Goal: Ask a question

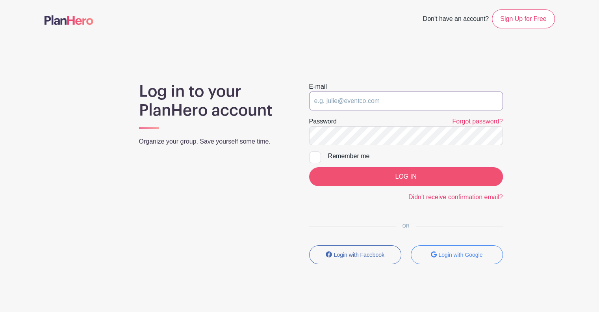
type input "[EMAIL_ADDRESS][PERSON_NAME][DOMAIN_NAME]"
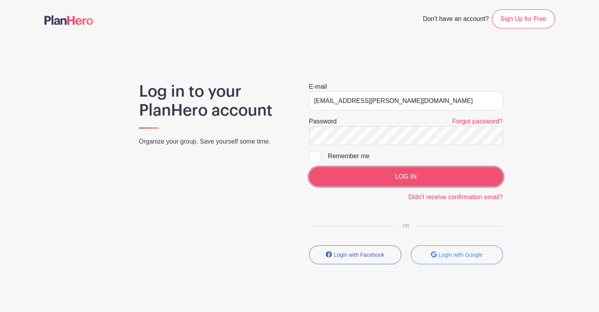
click at [448, 177] on input "LOG IN" at bounding box center [406, 176] width 194 height 19
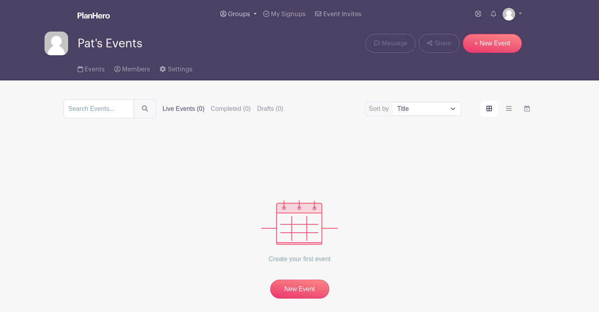
click at [238, 14] on span "Groups" at bounding box center [239, 14] width 22 height 6
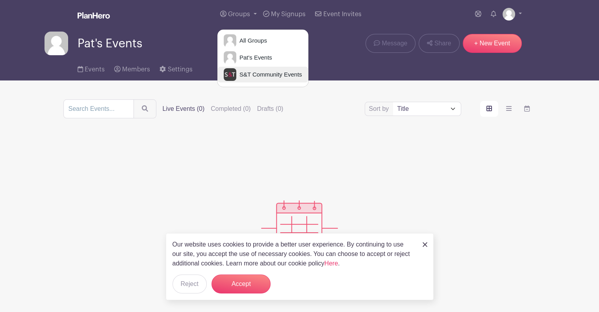
click at [247, 73] on span "S&T Community Events" at bounding box center [269, 74] width 66 height 9
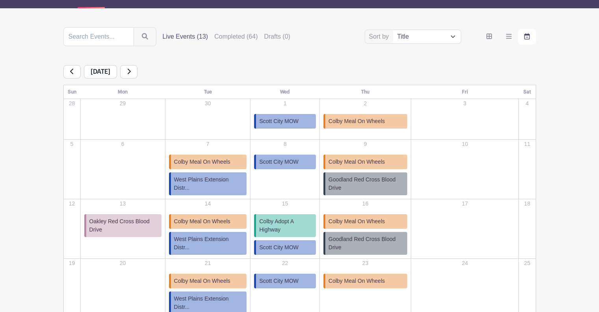
scroll to position [74, 0]
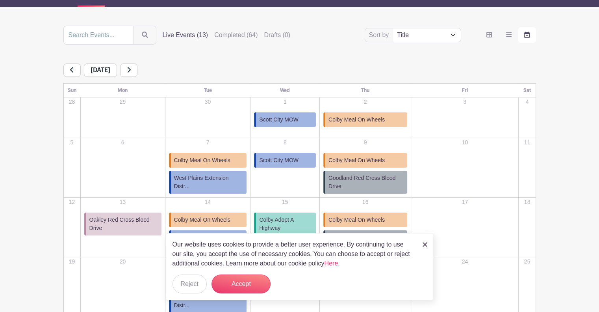
click at [423, 246] on img at bounding box center [425, 244] width 5 height 5
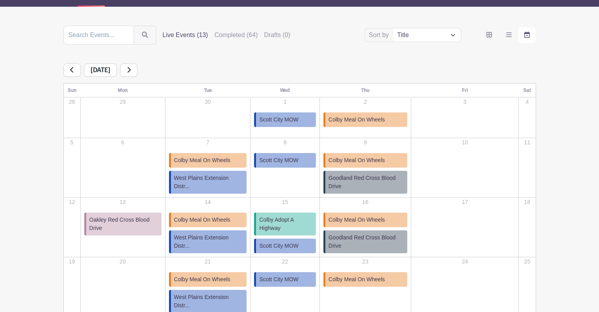
scroll to position [172, 0]
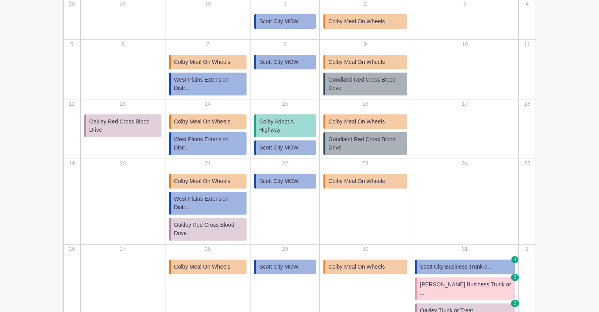
click at [221, 221] on span "Oakley Red Cross Blood Drive" at bounding box center [209, 229] width 70 height 17
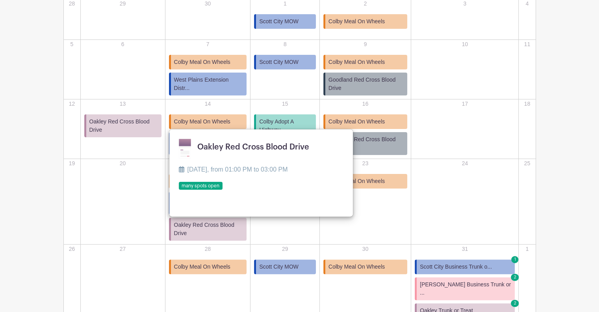
click at [179, 190] on link at bounding box center [179, 190] width 0 height 0
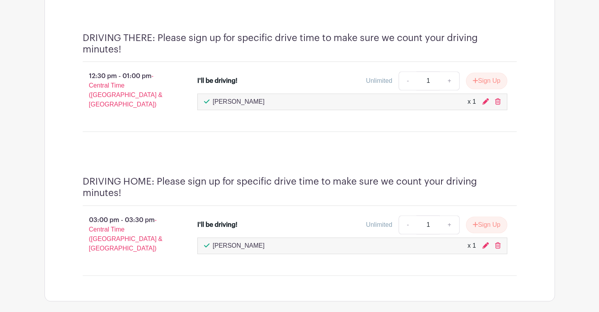
scroll to position [648, 0]
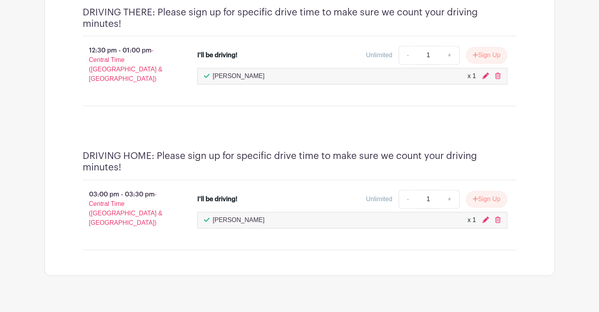
click at [374, 218] on div "[PERSON_NAME] x 1" at bounding box center [352, 220] width 310 height 17
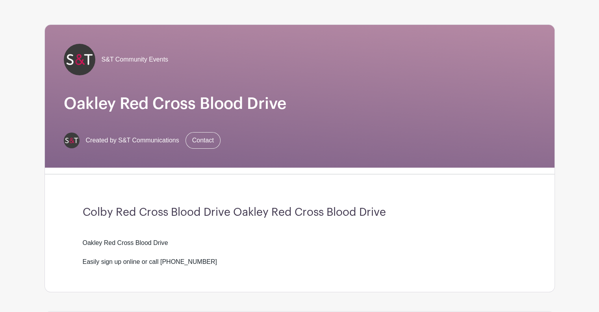
scroll to position [0, 0]
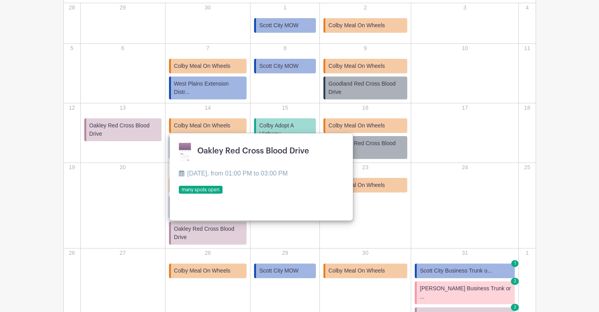
scroll to position [172, 0]
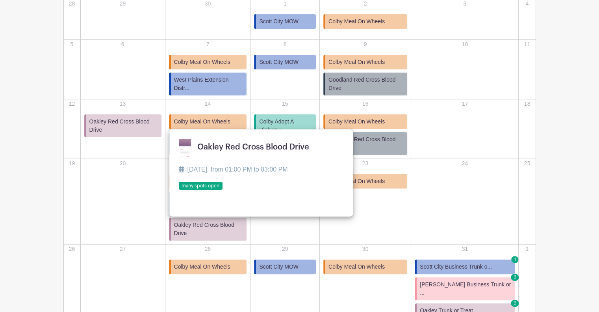
click at [228, 221] on span "Oakley Red Cross Blood Drive" at bounding box center [209, 229] width 70 height 17
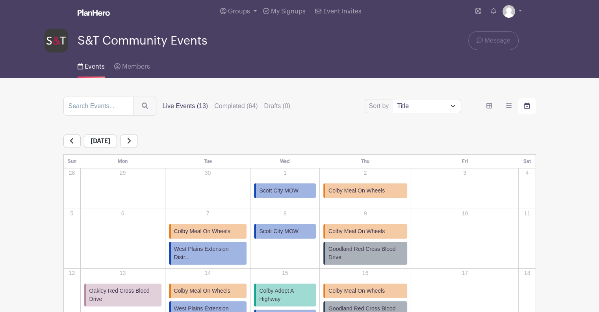
scroll to position [2, 0]
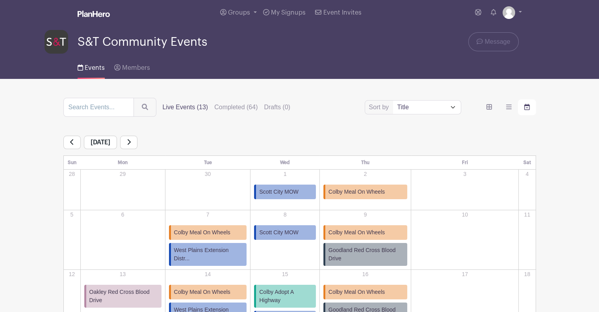
click at [131, 139] on icon at bounding box center [129, 142] width 4 height 6
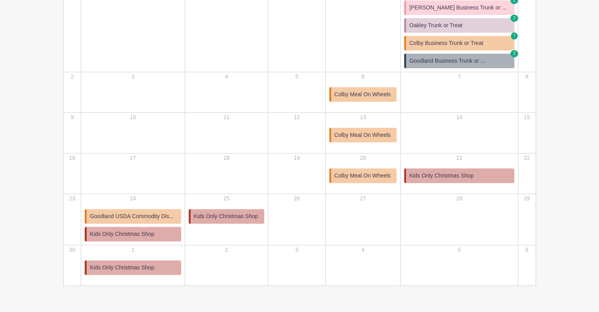
scroll to position [206, 0]
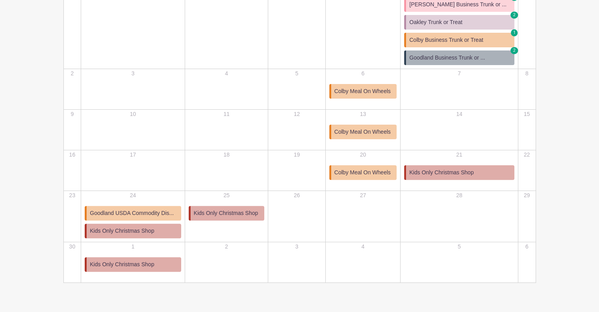
click at [158, 214] on span "Goodland USDA Commodity Dis..." at bounding box center [132, 213] width 84 height 8
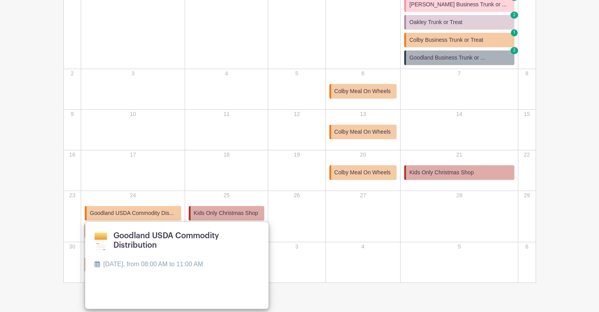
drag, startPoint x: 158, startPoint y: 214, endPoint x: 128, endPoint y: 214, distance: 30.3
click at [128, 214] on span "Goodland USDA Commodity Dis..." at bounding box center [132, 213] width 84 height 8
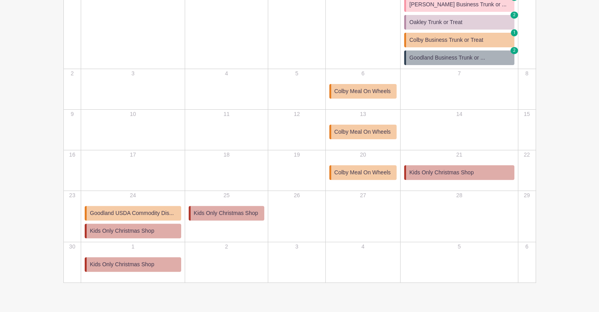
click at [129, 212] on span "Goodland USDA Commodity Dis..." at bounding box center [132, 213] width 84 height 8
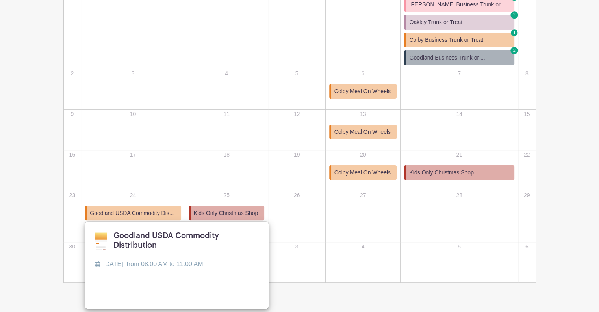
click at [95, 275] on link at bounding box center [95, 275] width 0 height 0
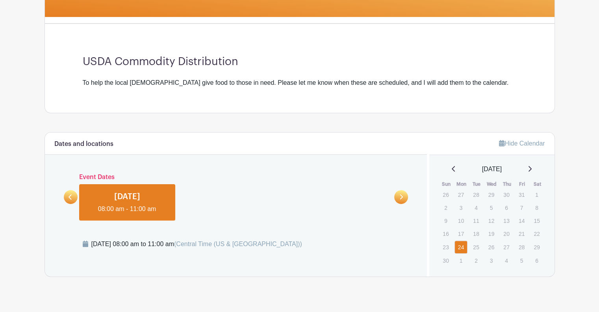
scroll to position [193, 0]
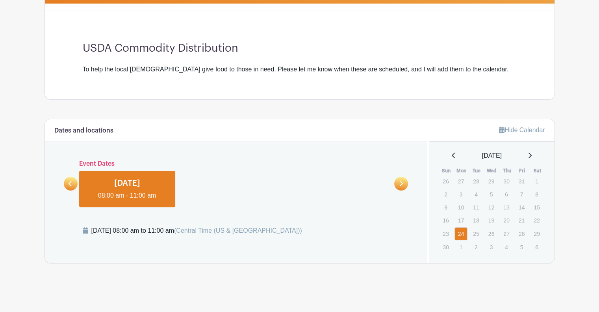
click at [344, 258] on div "Dates and locations Event Dates [DATE] 10:00 am - 12:00 pm many spots open [DAT…" at bounding box center [236, 191] width 383 height 144
click at [127, 200] on link at bounding box center [127, 200] width 0 height 0
click at [402, 184] on icon at bounding box center [401, 183] width 3 height 5
click at [127, 200] on link at bounding box center [127, 200] width 0 height 0
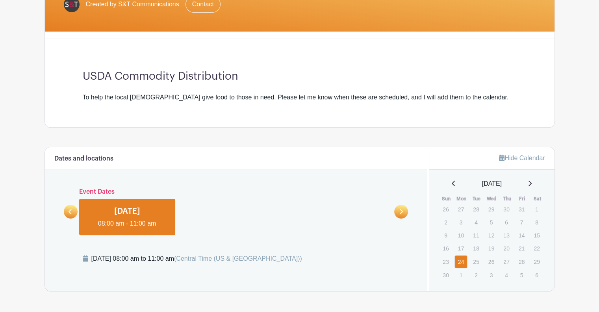
scroll to position [193, 0]
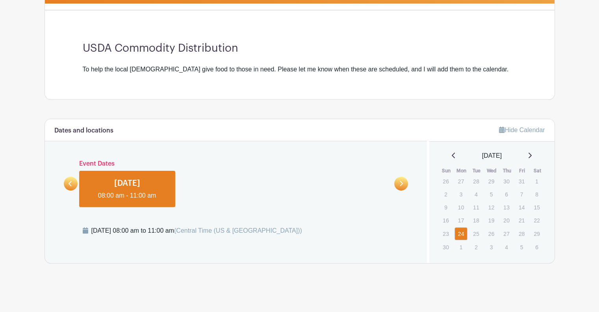
click at [461, 232] on link "24" at bounding box center [461, 233] width 13 height 13
click at [403, 184] on link at bounding box center [401, 184] width 14 height 14
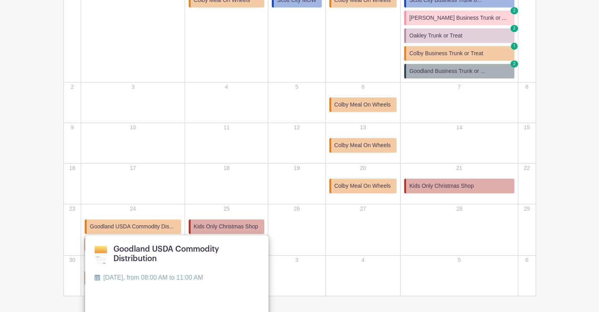
scroll to position [206, 0]
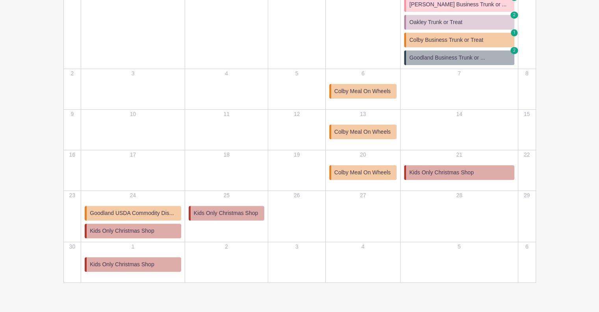
click at [222, 211] on span "Kids Only Christmas Shop" at bounding box center [226, 213] width 64 height 8
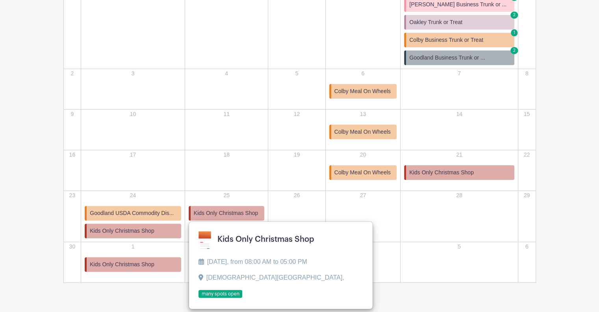
click at [150, 209] on span "Goodland USDA Commodity Dis..." at bounding box center [132, 213] width 84 height 8
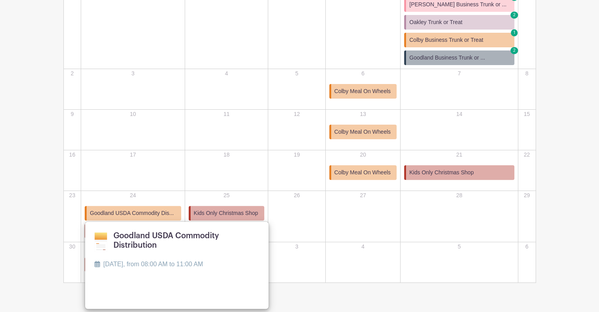
scroll to position [226, 0]
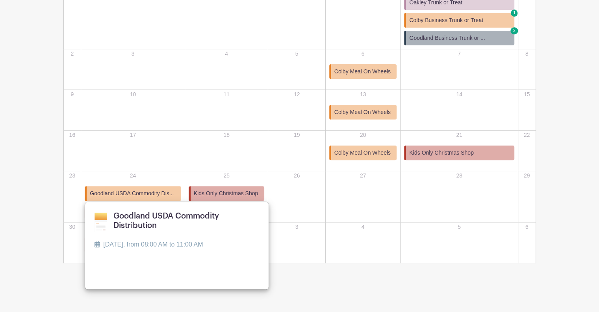
click at [229, 187] on link "Kids Only Christmas Shop" at bounding box center [227, 193] width 76 height 15
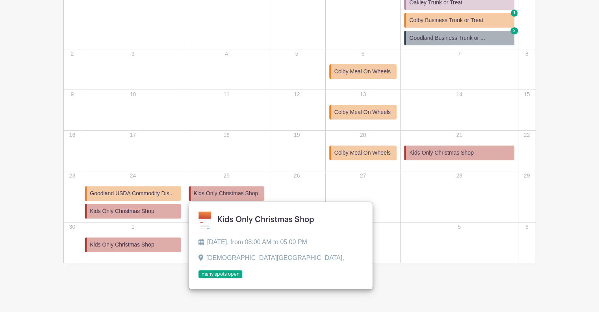
click at [407, 285] on main "Groups All Groups Pat's Events S&T Community Events My Signups Event Invites My…" at bounding box center [299, 43] width 599 height 538
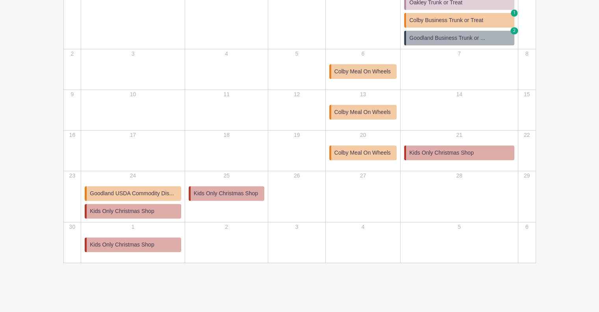
click at [148, 211] on span "Kids Only Christmas Shop" at bounding box center [122, 211] width 64 height 8
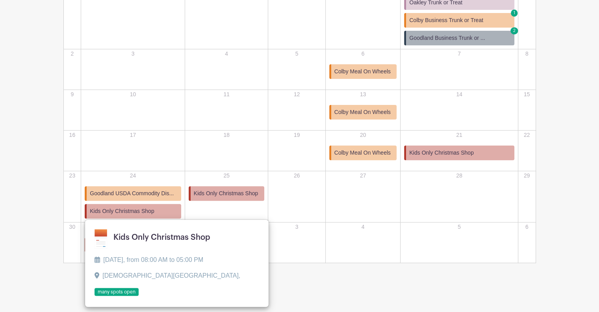
click at [149, 193] on span "Goodland USDA Commodity Dis..." at bounding box center [132, 193] width 84 height 8
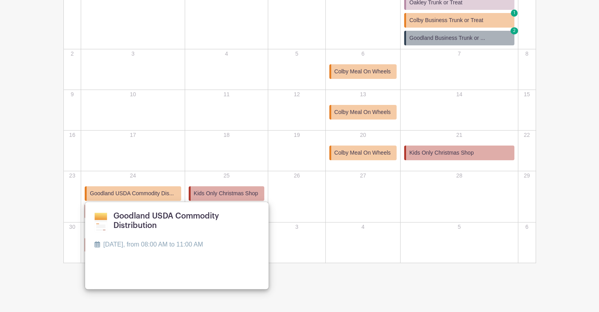
click at [240, 119] on div "11" at bounding box center [227, 109] width 82 height 39
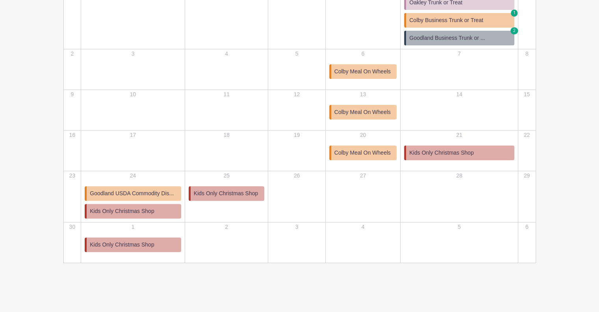
click at [133, 243] on span "Kids Only Christmas Shop" at bounding box center [122, 244] width 64 height 8
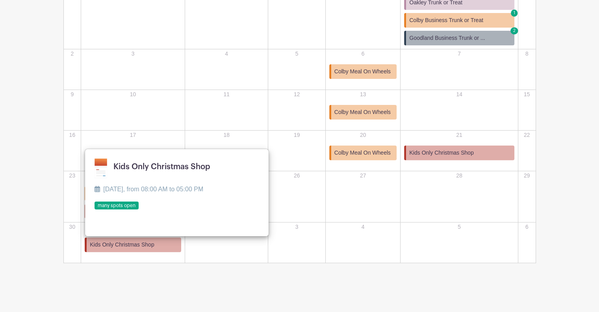
click at [133, 243] on span "Kids Only Christmas Shop" at bounding box center [122, 244] width 64 height 8
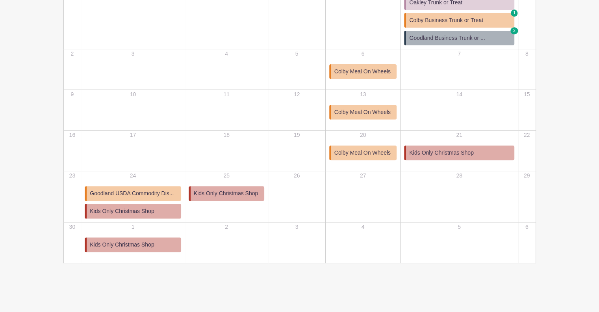
click at [141, 191] on span "Goodland USDA Commodity Dis..." at bounding box center [132, 193] width 84 height 8
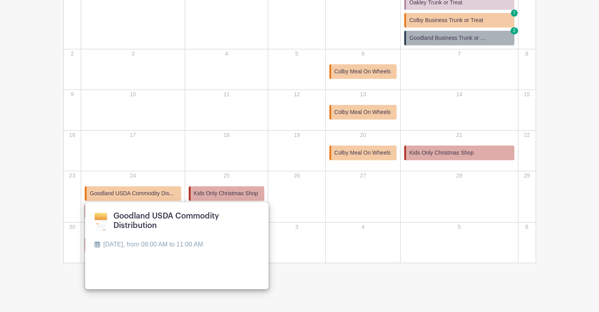
click at [95, 255] on link at bounding box center [95, 255] width 0 height 0
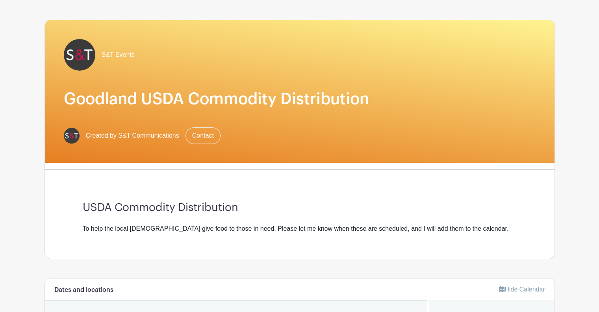
scroll to position [24, 0]
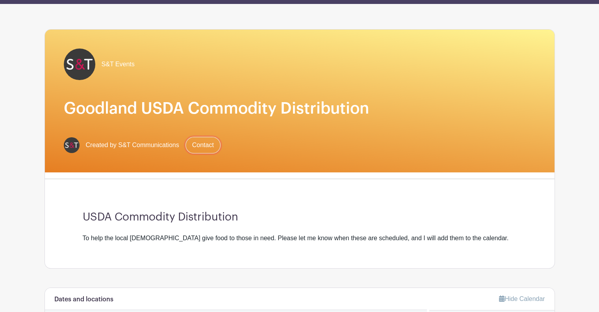
click at [202, 139] on link "Contact" at bounding box center [203, 145] width 35 height 17
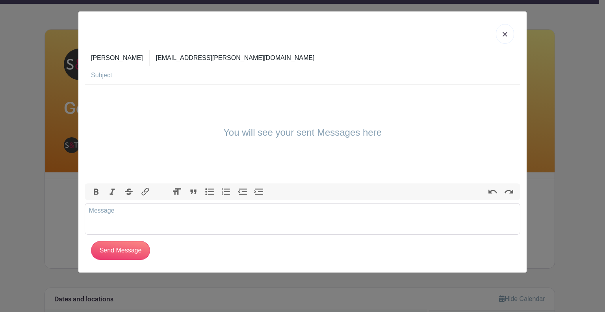
click at [120, 76] on input "text" at bounding box center [305, 75] width 429 height 18
type input "i"
type input "Availability"
click at [91, 241] on input "Send Message" at bounding box center [120, 250] width 59 height 19
click at [106, 101] on div "You will see your sent Messages here" at bounding box center [303, 134] width 436 height 99
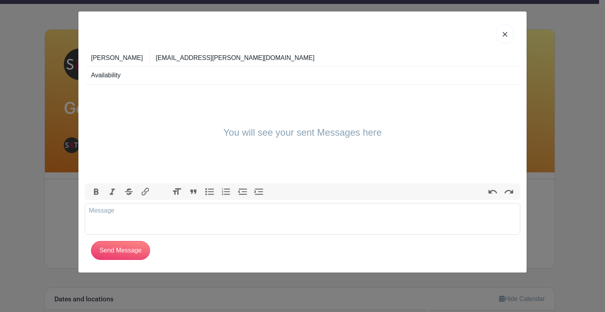
click at [115, 88] on div "You will see your sent Messages here" at bounding box center [303, 134] width 436 height 99
click at [286, 130] on h4 "You will see your sent Messages here" at bounding box center [302, 132] width 158 height 11
click at [231, 117] on div "You will see your sent Messages here" at bounding box center [303, 134] width 436 height 99
click at [441, 97] on div "You will see your sent Messages here" at bounding box center [303, 134] width 436 height 99
click at [109, 215] on trix-editor at bounding box center [303, 219] width 436 height 32
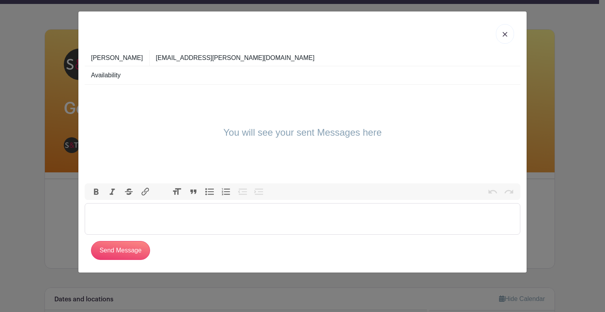
click at [109, 215] on trix-editor at bounding box center [303, 219] width 436 height 32
type trix-editor "<div>I dont see where i can sign up, is this still available?</div>"
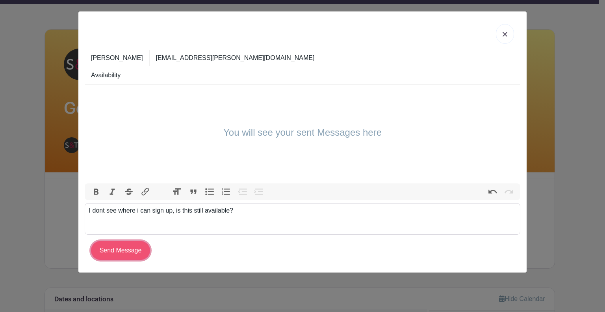
click at [128, 249] on input "Send Message" at bounding box center [120, 250] width 59 height 19
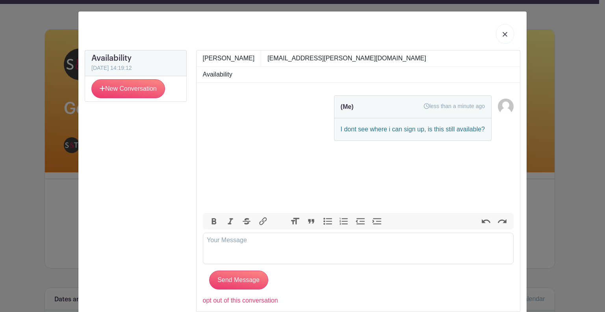
click at [504, 34] on img at bounding box center [505, 34] width 5 height 5
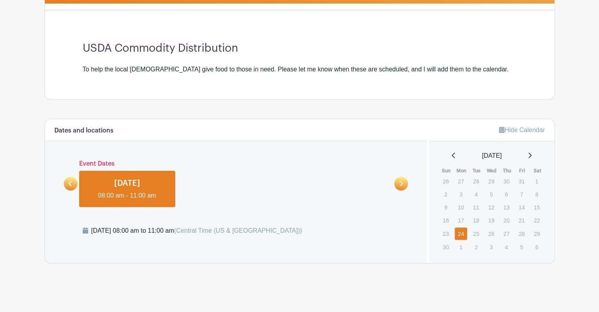
scroll to position [0, 0]
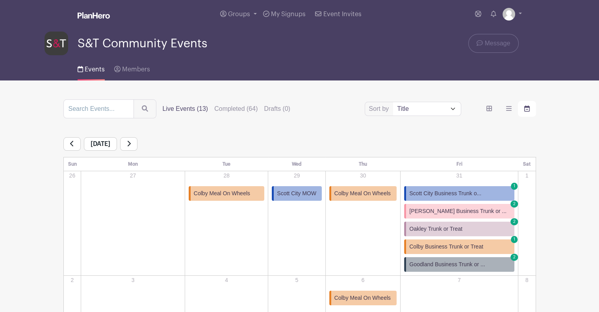
click at [138, 141] on link at bounding box center [128, 143] width 17 height 13
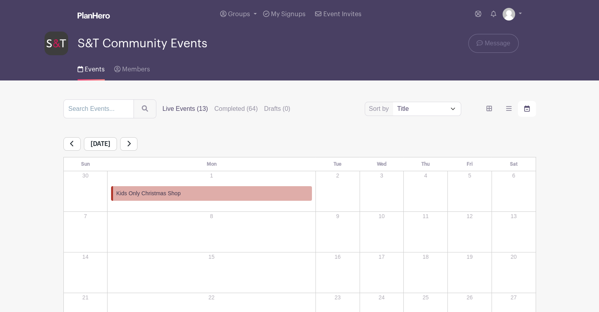
click at [458, 240] on div "12" at bounding box center [469, 231] width 43 height 39
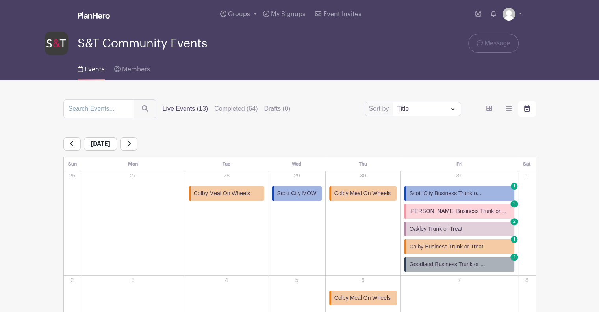
click at [471, 247] on span "Colby Business Trunk or Treat" at bounding box center [446, 246] width 74 height 8
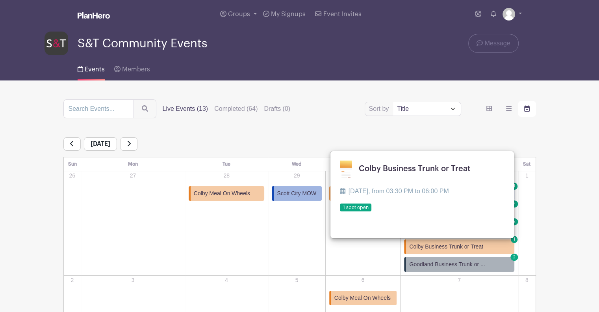
click at [340, 212] on link at bounding box center [340, 212] width 0 height 0
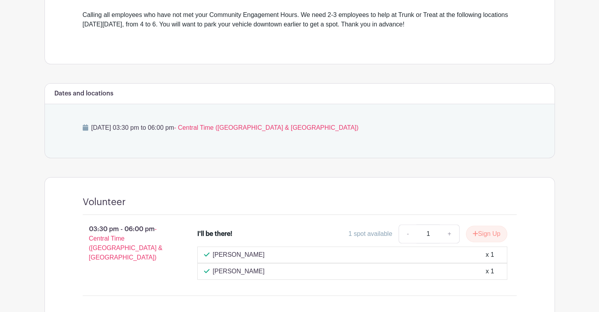
scroll to position [263, 0]
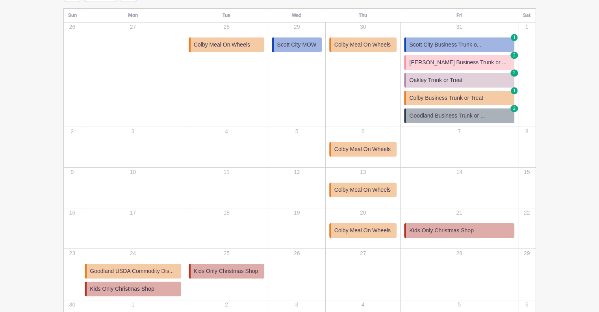
scroll to position [147, 0]
